Goal: Find specific page/section: Find specific page/section

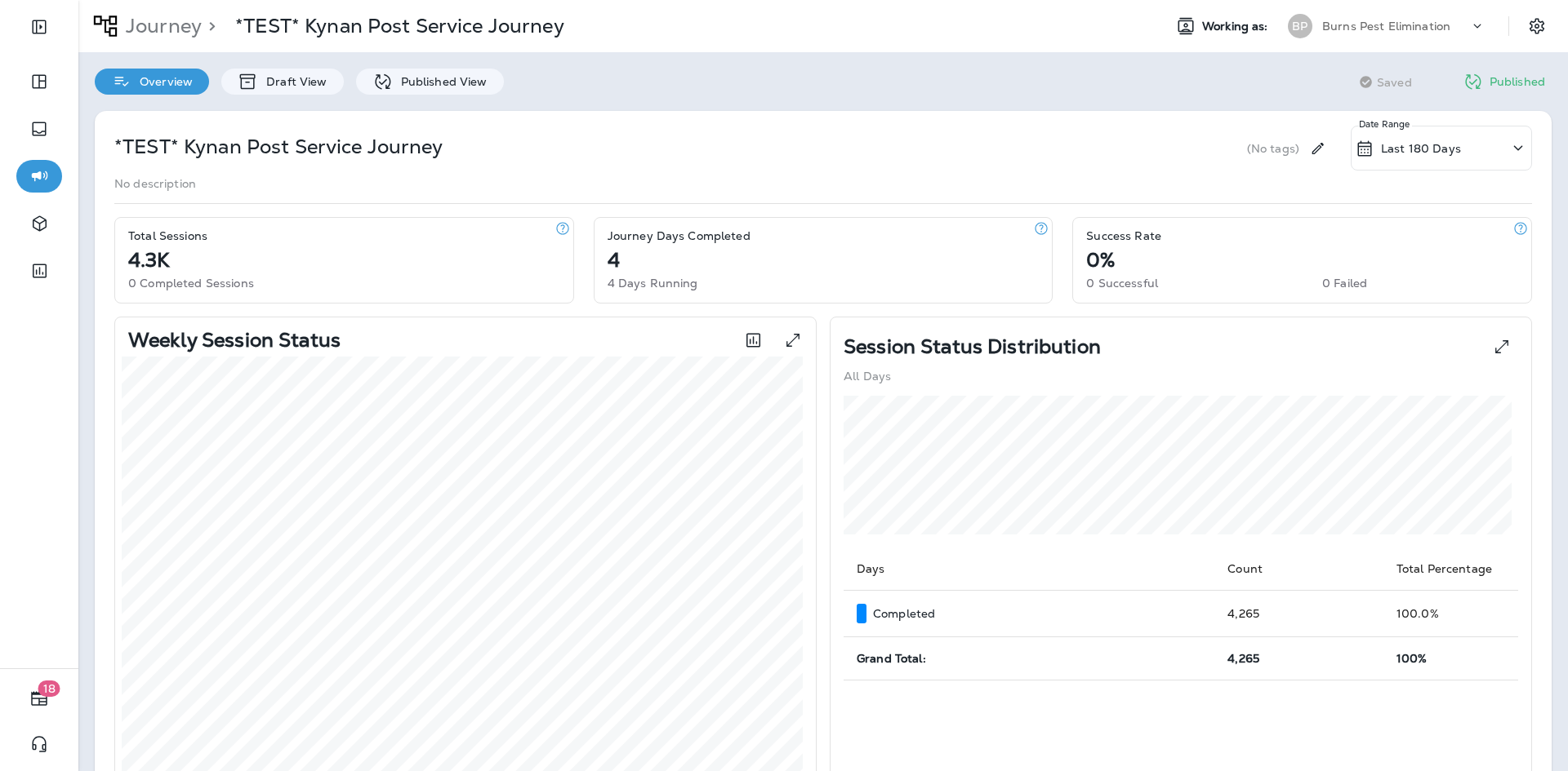
click at [1108, 125] on div "*TEST* Kynan Post Service Journey (No tags) Last 180 Days Date Range No descrip…" at bounding box center [823, 658] width 1457 height 1096
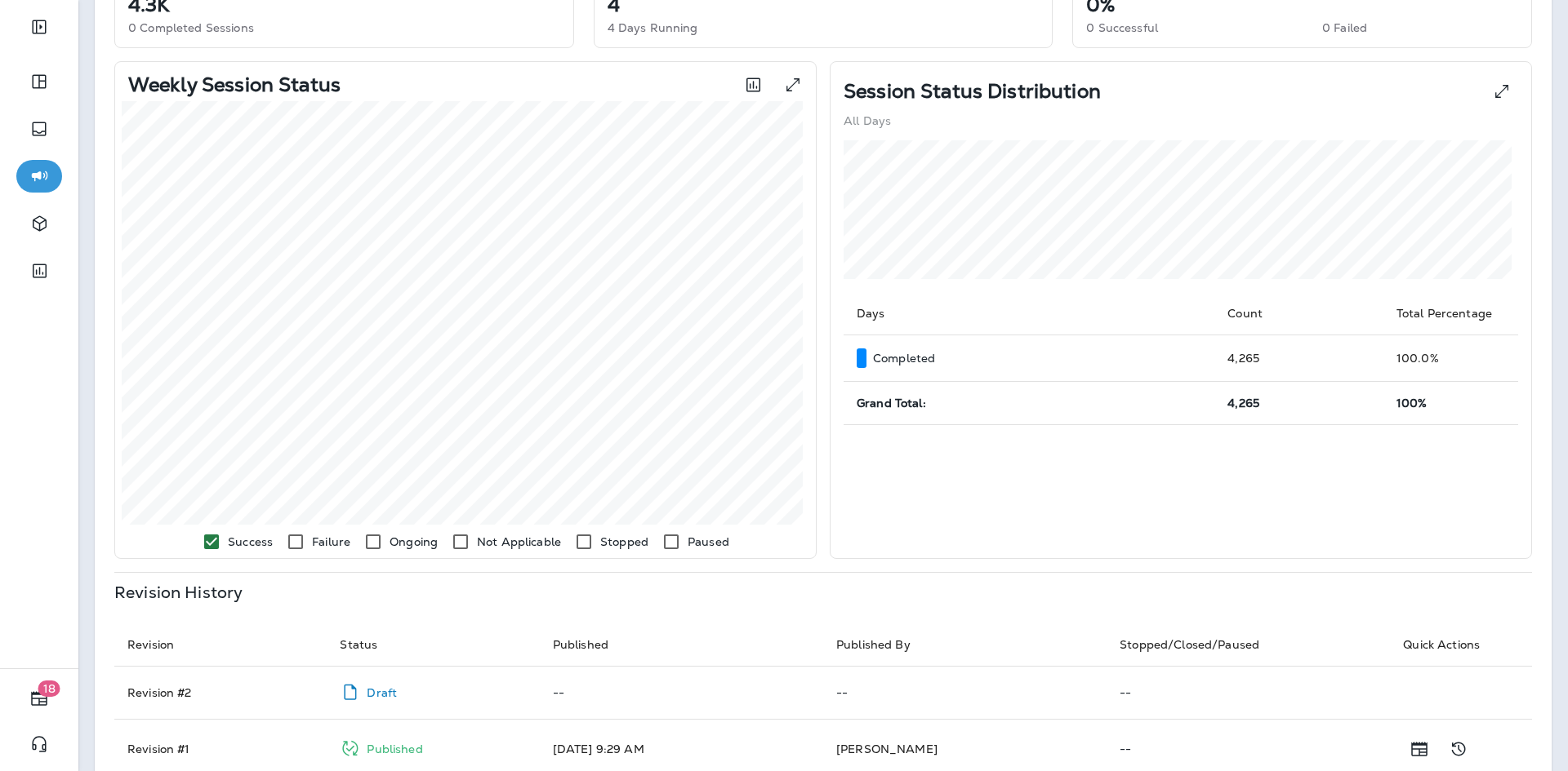
scroll to position [408, 0]
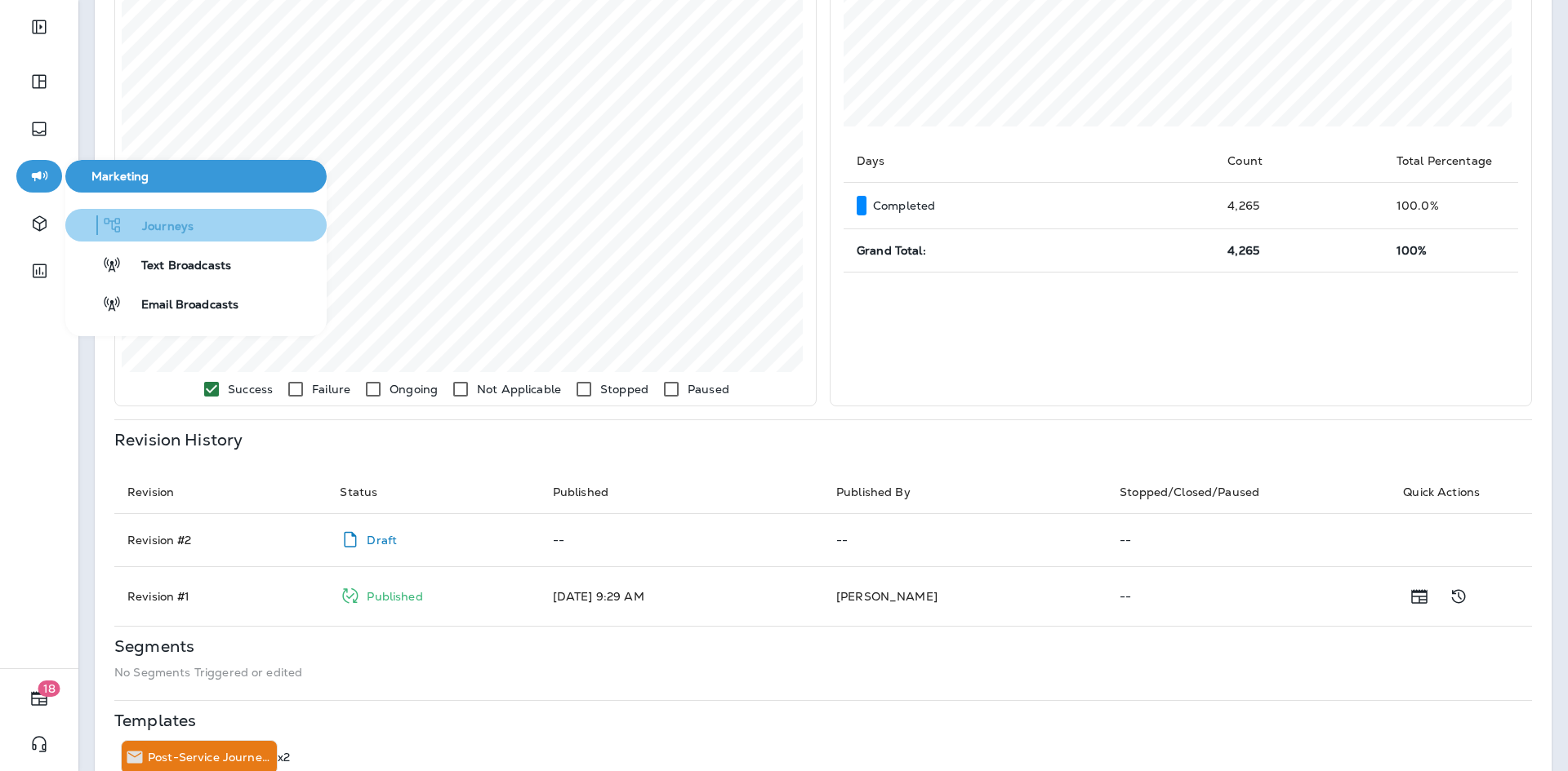
click at [148, 239] on button "Journeys" at bounding box center [196, 225] width 262 height 33
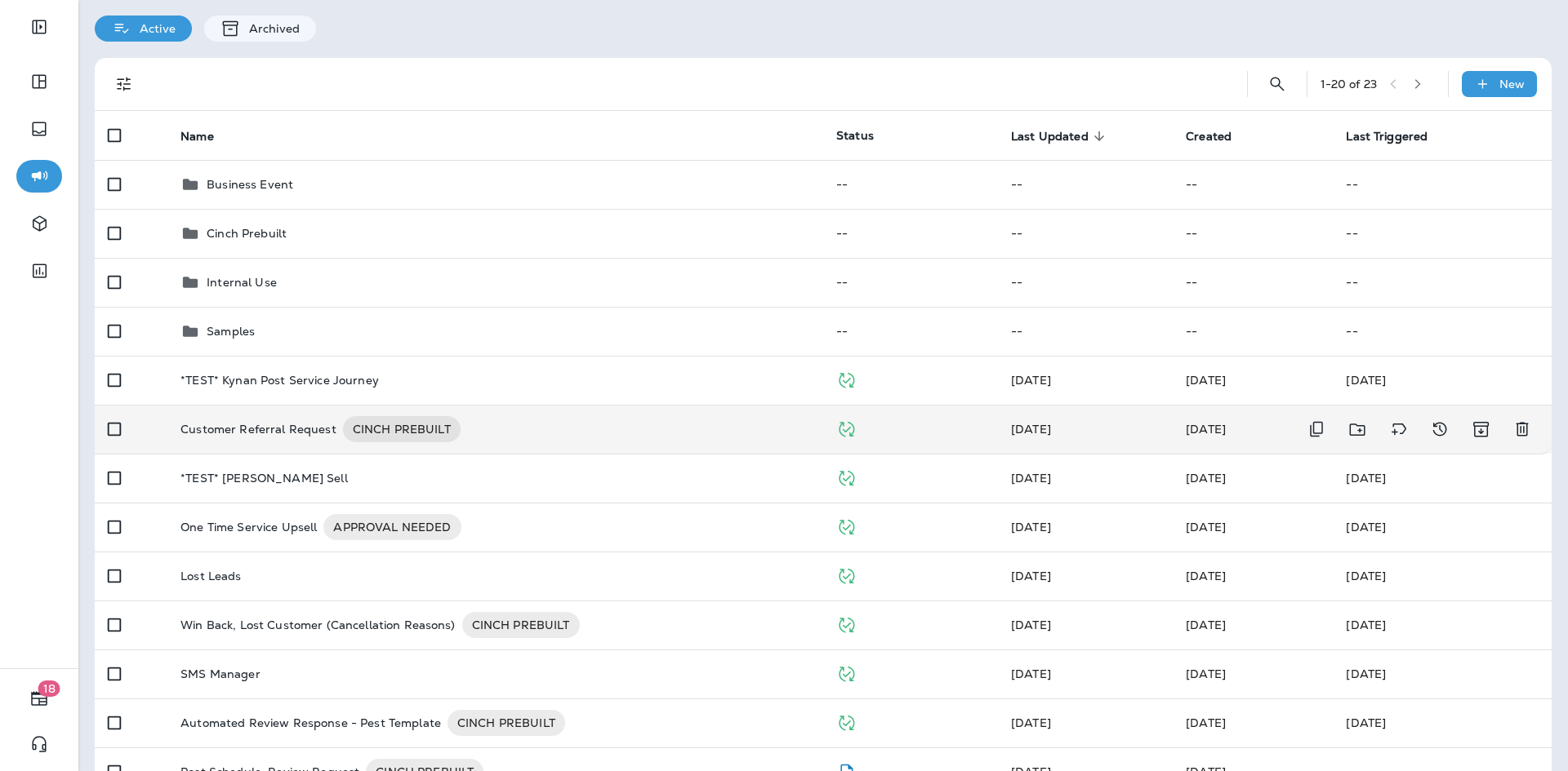
scroll to position [82, 0]
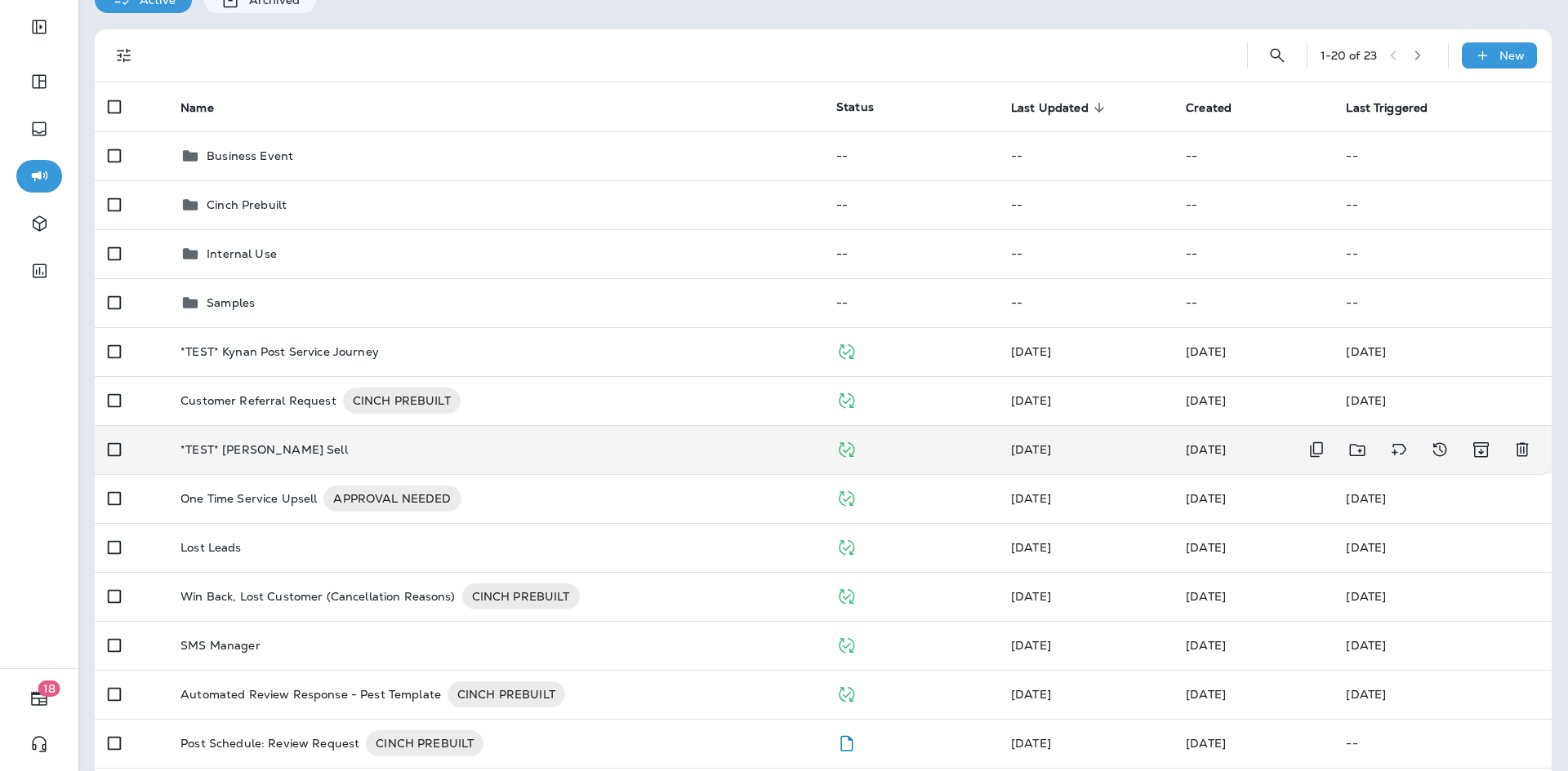
click at [434, 454] on div "*TEST* [PERSON_NAME] Sell" at bounding box center [495, 450] width 630 height 13
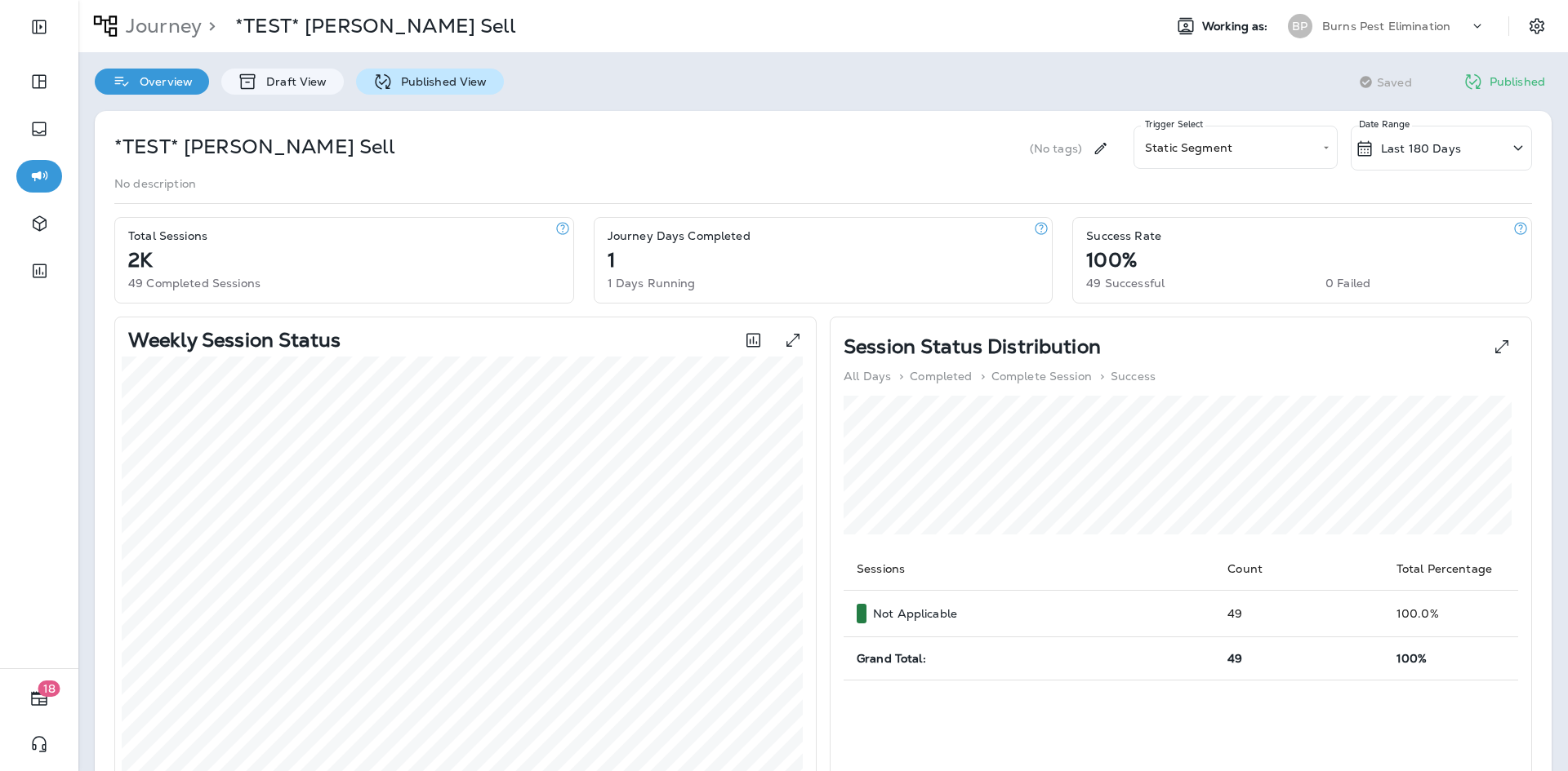
click at [403, 94] on div "Published View" at bounding box center [430, 82] width 148 height 26
